Goal: Information Seeking & Learning: Find specific fact

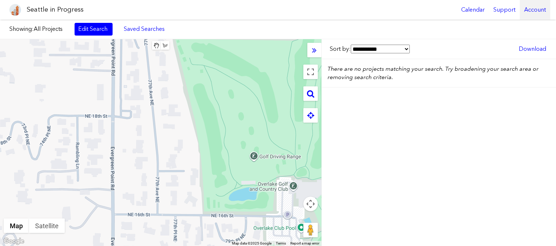
click at [534, 9] on div "Account" at bounding box center [535, 10] width 30 height 20
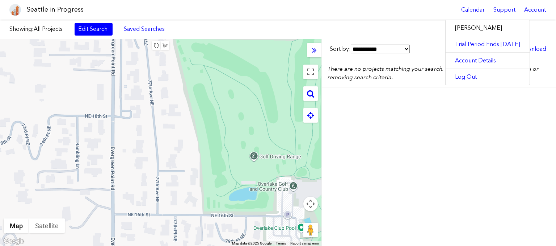
click at [512, 169] on div "**********" at bounding box center [439, 142] width 235 height 206
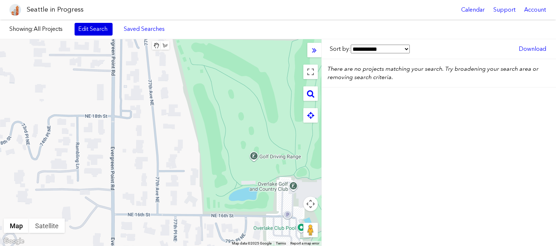
click at [92, 30] on link "Edit Search" at bounding box center [94, 29] width 38 height 12
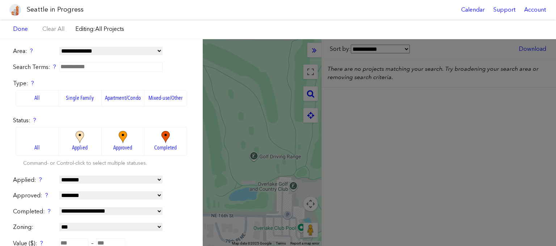
click at [409, 149] on div "**********" at bounding box center [278, 142] width 556 height 206
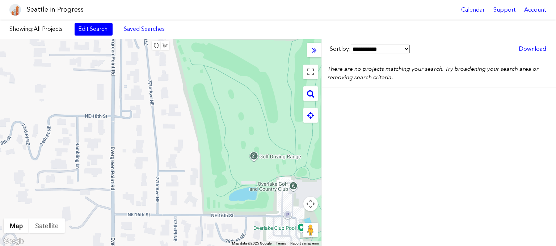
click at [309, 205] on button "Map camera controls" at bounding box center [311, 203] width 14 height 14
click at [297, 223] on button "Zoom out" at bounding box center [292, 221] width 14 height 14
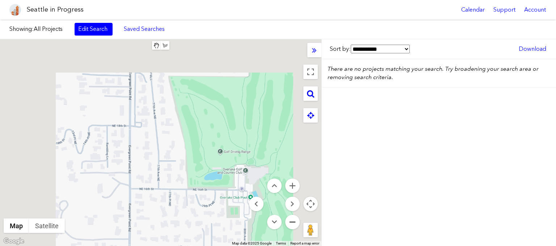
click at [297, 223] on button "Zoom out" at bounding box center [292, 221] width 14 height 14
click at [296, 223] on button "Zoom out" at bounding box center [292, 221] width 14 height 14
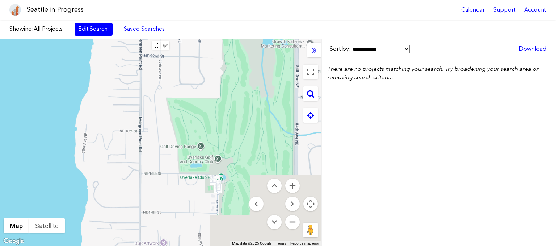
click at [296, 223] on button "Zoom out" at bounding box center [292, 221] width 14 height 14
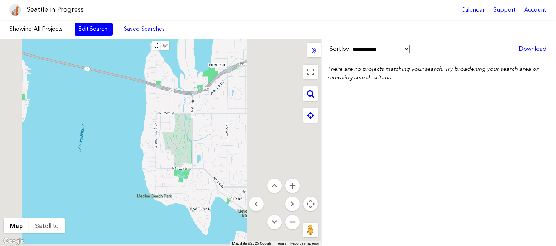
click at [296, 223] on button "Zoom out" at bounding box center [292, 221] width 14 height 14
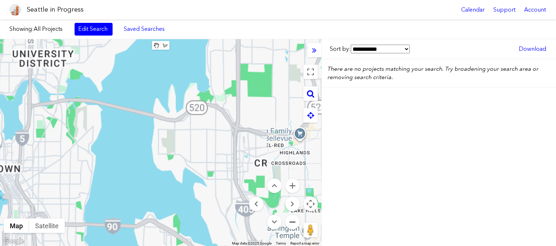
click at [296, 223] on button "Zoom out" at bounding box center [292, 221] width 14 height 14
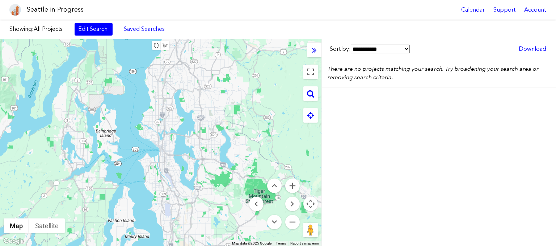
drag, startPoint x: 169, startPoint y: 130, endPoint x: 196, endPoint y: 128, distance: 27.6
click at [196, 128] on div at bounding box center [161, 142] width 322 height 206
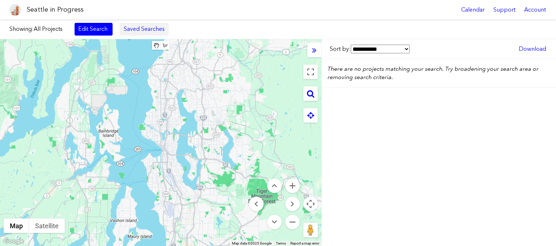
click at [134, 31] on link "Saved Searches" at bounding box center [144, 29] width 49 height 12
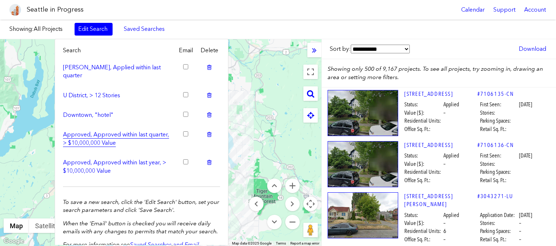
click at [106, 130] on link "Approved, Approved within last quarter, > $10,000,000 Value" at bounding box center [118, 138] width 110 height 16
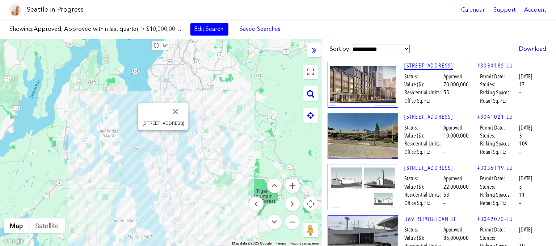
click at [423, 64] on link "[STREET_ADDRESS]" at bounding box center [441, 66] width 73 height 8
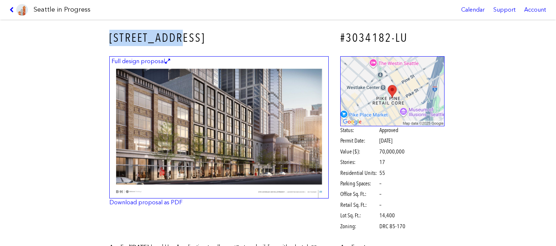
drag, startPoint x: 180, startPoint y: 38, endPoint x: 107, endPoint y: 39, distance: 72.8
click at [107, 39] on div "[STREET_ADDRESS]" at bounding box center [219, 38] width 230 height 26
copy h3 "[STREET_ADDRESS]"
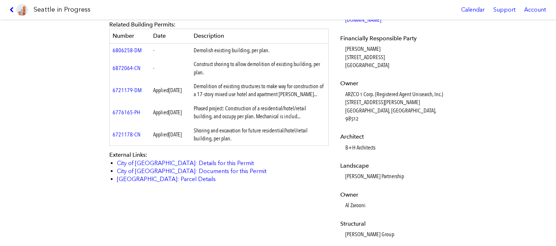
scroll to position [375, 0]
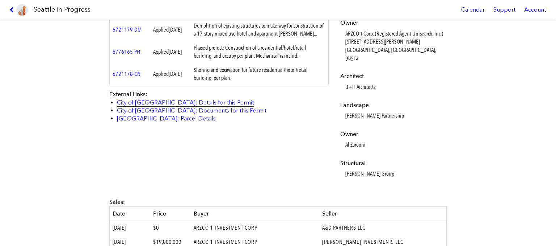
click at [165, 103] on link "City of [GEOGRAPHIC_DATA]: Details for this Permit" at bounding box center [185, 102] width 137 height 7
click at [12, 9] on icon at bounding box center [12, 10] width 7 height 6
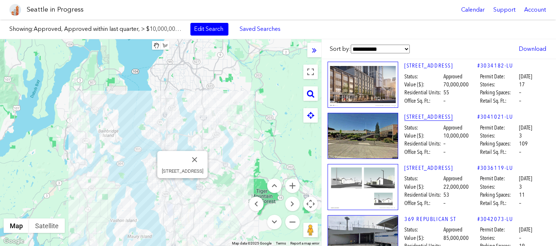
click at [431, 117] on link "[STREET_ADDRESS]" at bounding box center [441, 117] width 73 height 8
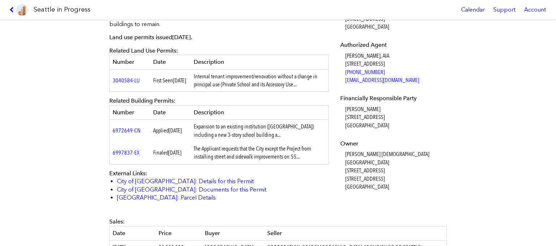
scroll to position [250, 0]
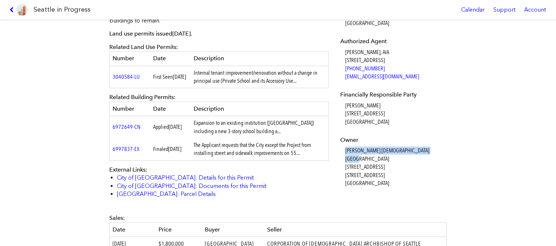
drag, startPoint x: 344, startPoint y: 149, endPoint x: 424, endPoint y: 147, distance: 80.4
click at [424, 147] on dl "Applicant [PERSON_NAME][GEOGRAPHIC_DATA][STREET_ADDRESS] Authorized Agent [PERS…" at bounding box center [392, 89] width 105 height 195
click at [425, 147] on dd "[PERSON_NAME][GEOGRAPHIC_DATA][DEMOGRAPHIC_DATA] [STREET_ADDRESS] [STREET_ADDRE…" at bounding box center [396, 166] width 100 height 41
drag, startPoint x: 427, startPoint y: 149, endPoint x: 346, endPoint y: 149, distance: 81.1
click at [346, 149] on dd "[PERSON_NAME][GEOGRAPHIC_DATA][DEMOGRAPHIC_DATA] [STREET_ADDRESS] [STREET_ADDRE…" at bounding box center [396, 166] width 100 height 41
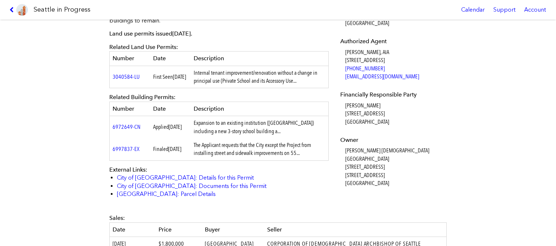
click at [344, 149] on dl "Applicant [PERSON_NAME][GEOGRAPHIC_DATA][STREET_ADDRESS] Authorized Agent [PERS…" at bounding box center [392, 89] width 105 height 195
drag, startPoint x: 344, startPoint y: 149, endPoint x: 417, endPoint y: 149, distance: 72.4
click at [417, 149] on dl "Applicant [PERSON_NAME][GEOGRAPHIC_DATA][STREET_ADDRESS] Authorized Agent [PERS…" at bounding box center [392, 89] width 105 height 195
click at [417, 149] on dd "[PERSON_NAME][GEOGRAPHIC_DATA][DEMOGRAPHIC_DATA] [STREET_ADDRESS] [STREET_ADDRE…" at bounding box center [396, 166] width 100 height 41
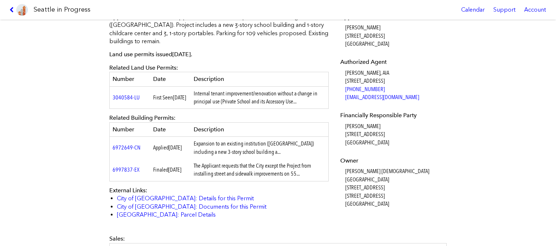
scroll to position [222, 0]
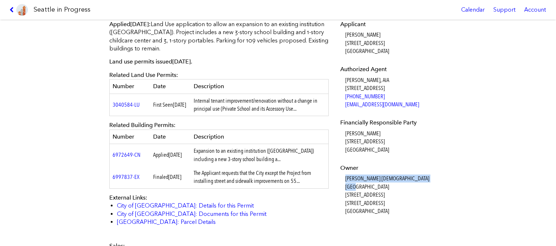
drag, startPoint x: 346, startPoint y: 177, endPoint x: 421, endPoint y: 176, distance: 75.3
click at [421, 176] on dd "[PERSON_NAME][GEOGRAPHIC_DATA][DEMOGRAPHIC_DATA] [STREET_ADDRESS] [STREET_ADDRE…" at bounding box center [396, 194] width 100 height 41
click at [423, 176] on dd "[PERSON_NAME][GEOGRAPHIC_DATA][DEMOGRAPHIC_DATA] [STREET_ADDRESS] [STREET_ADDRE…" at bounding box center [396, 194] width 100 height 41
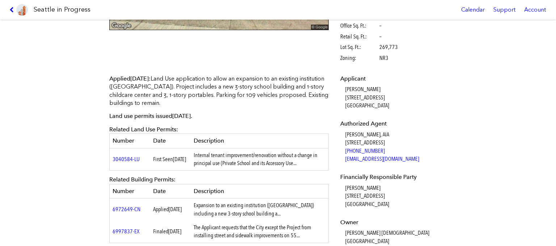
scroll to position [250, 0]
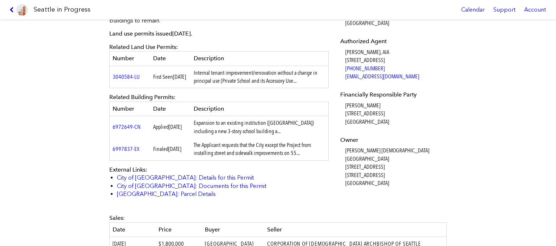
drag, startPoint x: 423, startPoint y: 151, endPoint x: 345, endPoint y: 151, distance: 78.2
click at [345, 151] on dl "Applicant [PERSON_NAME][GEOGRAPHIC_DATA][STREET_ADDRESS] Authorized Agent [PERS…" at bounding box center [392, 89] width 105 height 195
copy dd "[PERSON_NAME] [DEMOGRAPHIC_DATA] [GEOGRAPHIC_DATA]"
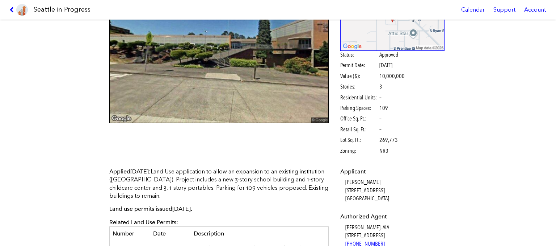
scroll to position [42, 0]
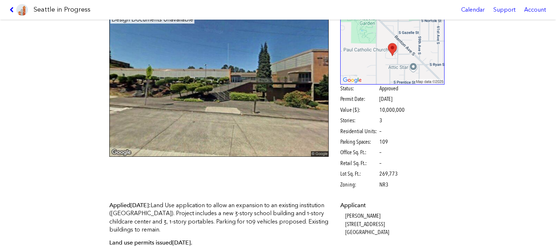
click at [432, 129] on div "Status: Approved Permit Date: [DATE] Value ($): 10,000,000 Stories: 3 Residenti…" at bounding box center [392, 136] width 105 height 104
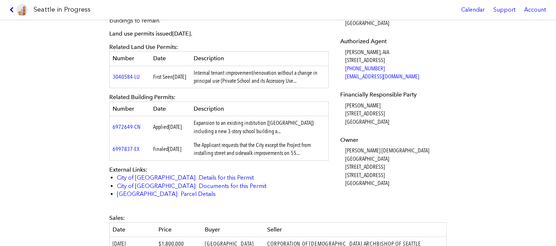
scroll to position [348, 0]
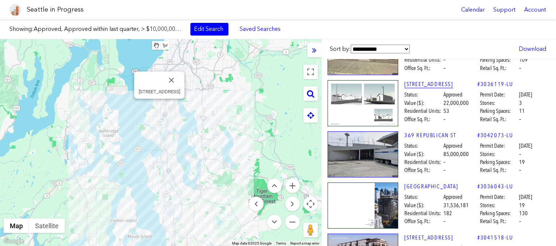
scroll to position [67, 0]
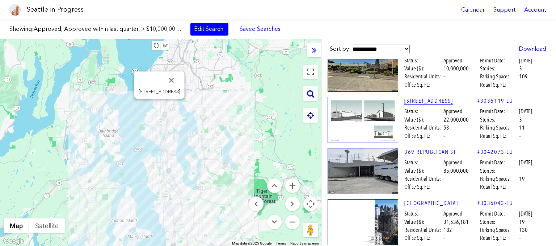
click at [435, 101] on link "[STREET_ADDRESS]" at bounding box center [441, 101] width 73 height 8
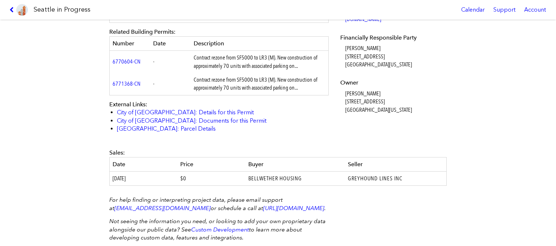
scroll to position [348, 0]
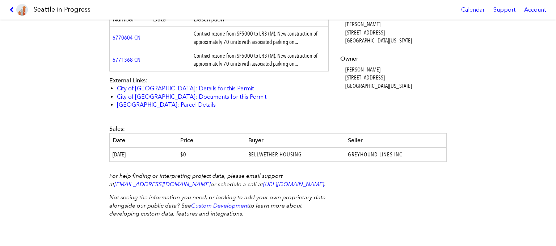
click at [396, 183] on div "For help finding or interpreting project data, please email support at [EMAIL_A…" at bounding box center [278, 197] width 348 height 61
click at [397, 213] on div "For help finding or interpreting project data, please email support at [EMAIL_A…" at bounding box center [278, 197] width 348 height 61
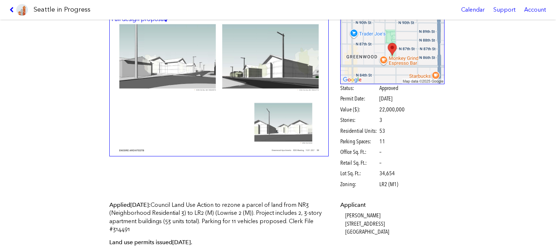
scroll to position [0, 0]
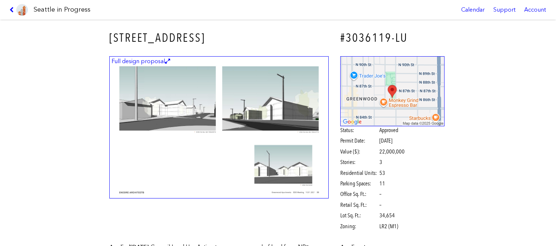
drag, startPoint x: 198, startPoint y: 38, endPoint x: 102, endPoint y: 39, distance: 96.4
click at [102, 39] on div "[STREET_ADDRESS] #3036119-LU Full design proposal Status: Approved Permit Date:…" at bounding box center [278, 133] width 556 height 226
click at [11, 9] on icon at bounding box center [12, 10] width 7 height 6
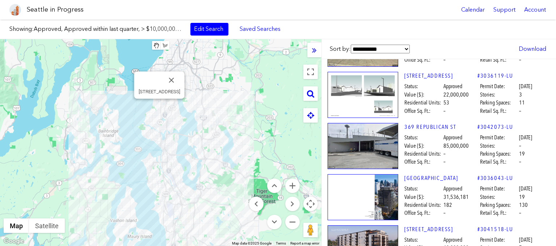
scroll to position [120, 0]
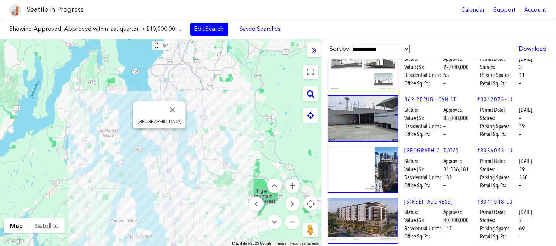
click at [173, 108] on button "Close" at bounding box center [172, 109] width 17 height 17
